Goal: Entertainment & Leisure: Consume media (video, audio)

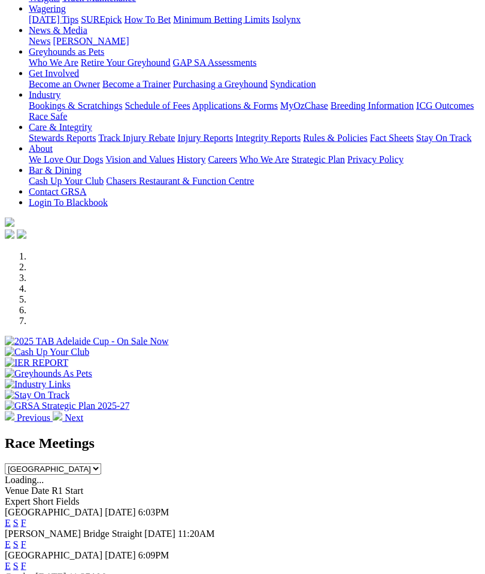
scroll to position [151, 0]
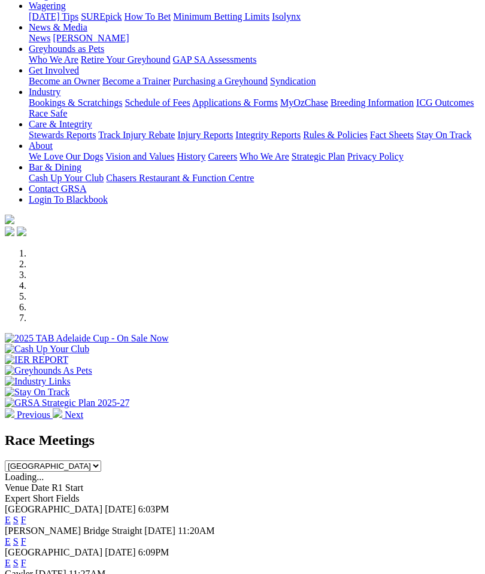
click at [26, 537] on link "F" at bounding box center [23, 542] width 5 height 10
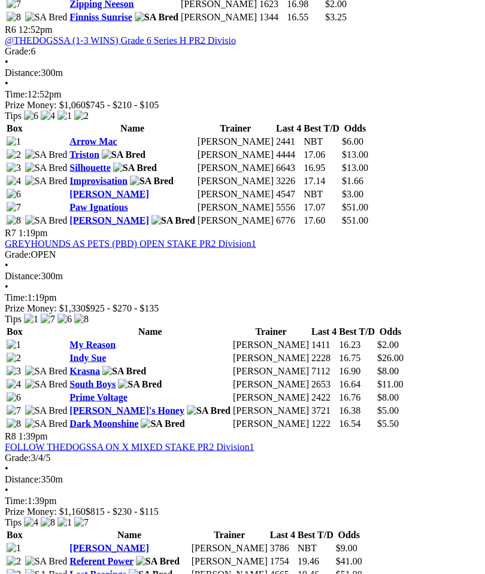
scroll to position [1610, 0]
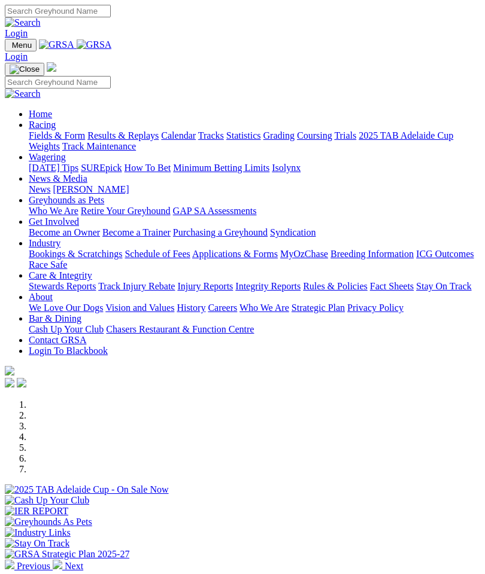
scroll to position [199, 0]
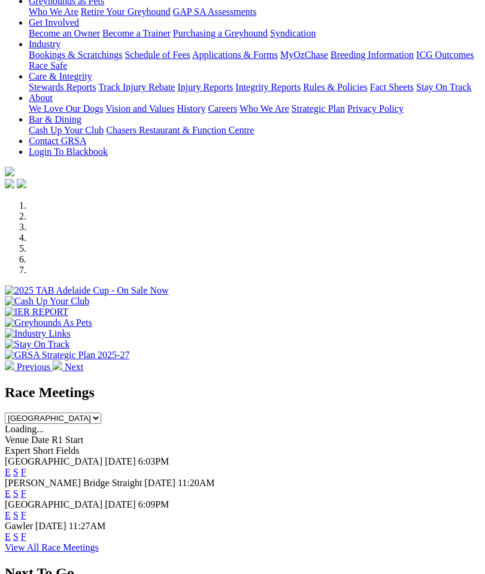
click at [26, 532] on link "F" at bounding box center [23, 537] width 5 height 10
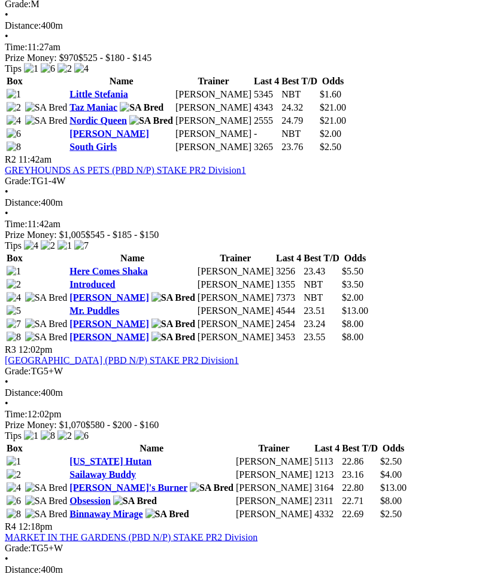
scroll to position [606, 0]
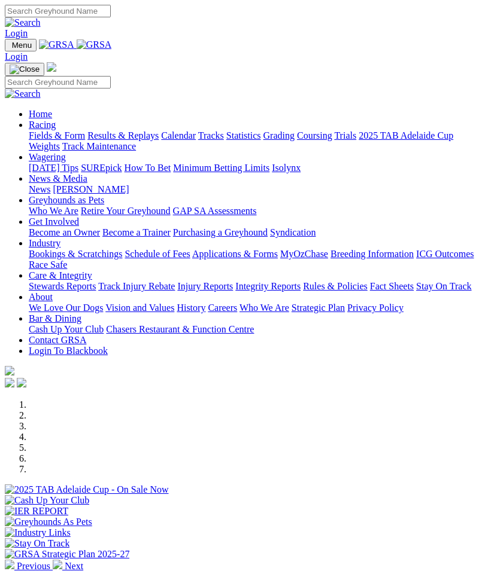
click at [10, 48] on img "Toggle navigation" at bounding box center [10, 48] width 0 height 0
click at [56, 129] on link "Racing" at bounding box center [42, 125] width 27 height 10
click at [121, 141] on link "Results & Replays" at bounding box center [122, 135] width 71 height 10
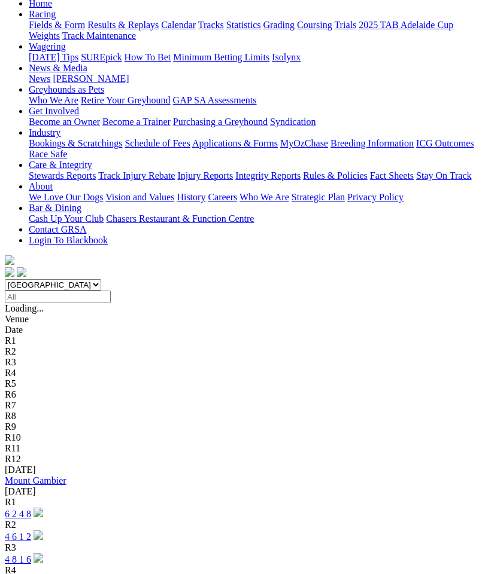
scroll to position [136, 0]
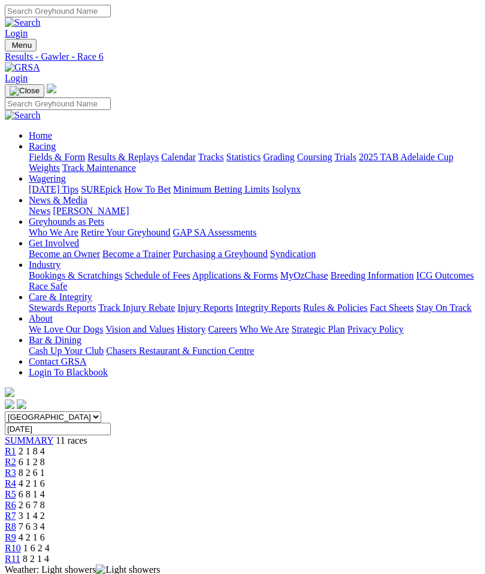
click at [16, 522] on span "R8" at bounding box center [10, 527] width 11 height 10
